Goal: Information Seeking & Learning: Learn about a topic

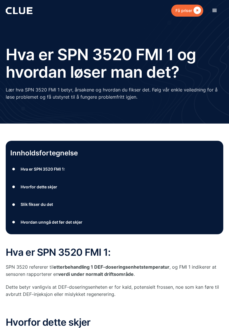
click at [61, 118] on img at bounding box center [71, 77] width 143 height 91
click at [50, 156] on font "Innholdsfortegnelse" at bounding box center [44, 153] width 68 height 8
click at [229, 233] on div "Innholdsfortegnelse ● Hva er SPN 3520 FMI 1: ● Hvorfor dette skjer ● Slik fikse…" at bounding box center [114, 328] width 229 height 408
click at [0, 80] on img at bounding box center [71, 77] width 143 height 91
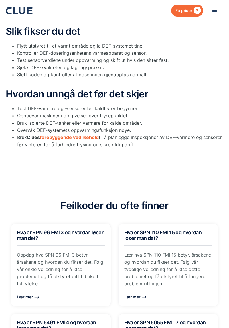
scroll to position [352, 0]
